Goal: Obtain resource: Download file/media

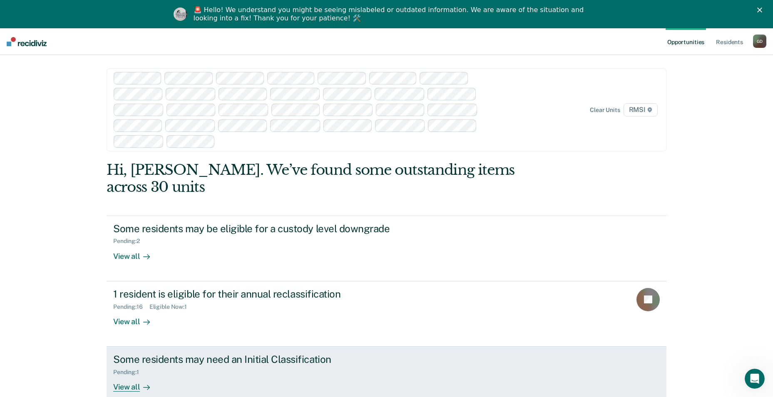
click at [128, 376] on div "View all" at bounding box center [136, 384] width 47 height 16
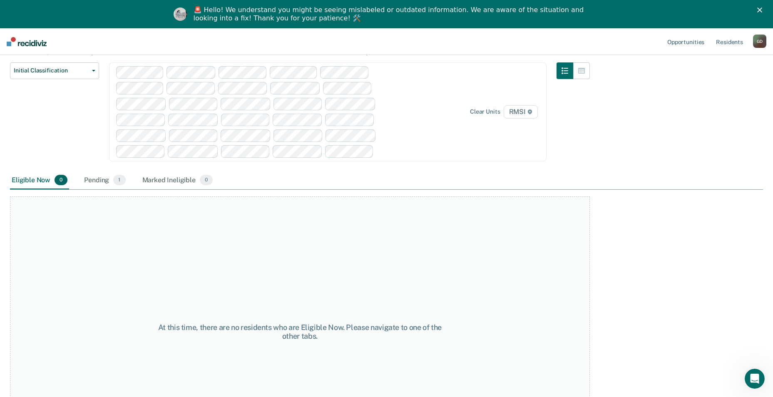
scroll to position [132, 0]
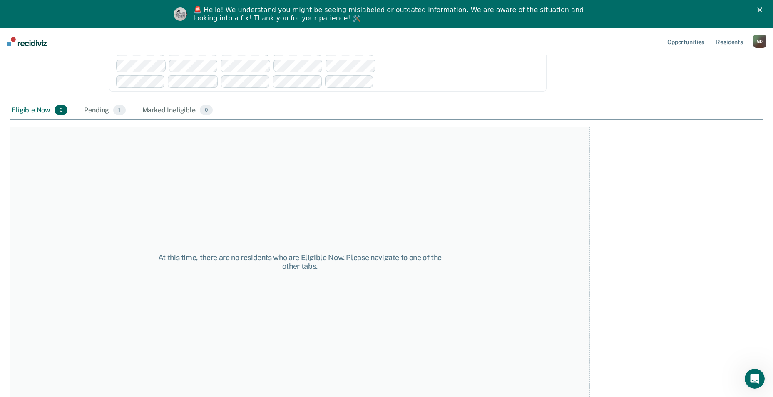
drag, startPoint x: 101, startPoint y: 107, endPoint x: 105, endPoint y: 113, distance: 7.3
click at [101, 107] on div "Pending 1" at bounding box center [104, 111] width 45 height 18
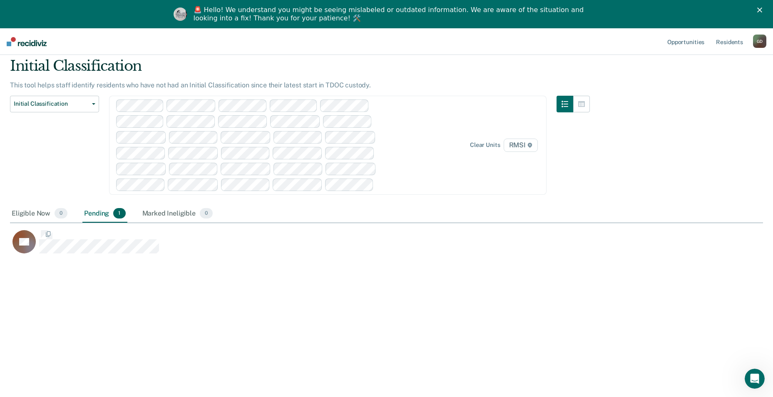
scroll to position [271, 747]
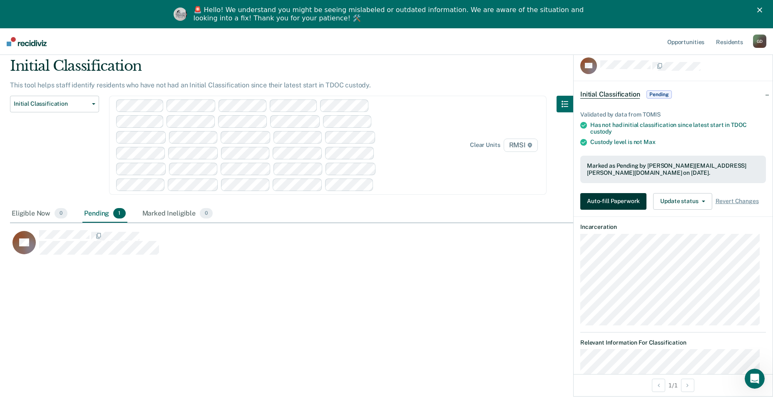
click at [633, 202] on button "Auto-fill Paperwork" at bounding box center [614, 201] width 66 height 17
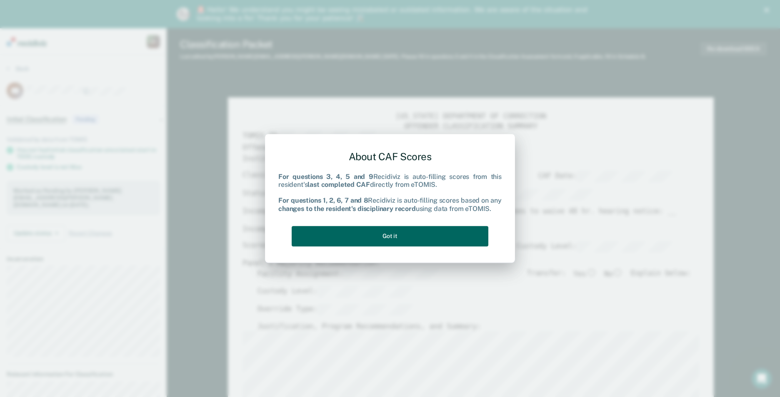
click at [429, 239] on button "Got it" at bounding box center [390, 236] width 197 height 20
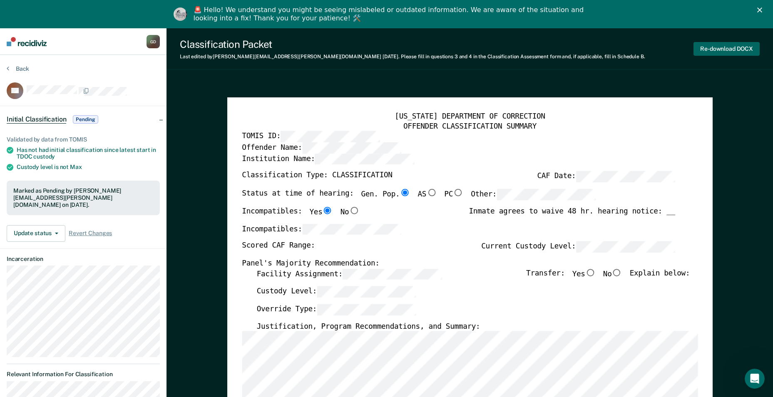
click at [722, 47] on button "Re-download DOCX" at bounding box center [727, 49] width 66 height 14
type textarea "x"
